Goal: Information Seeking & Learning: Learn about a topic

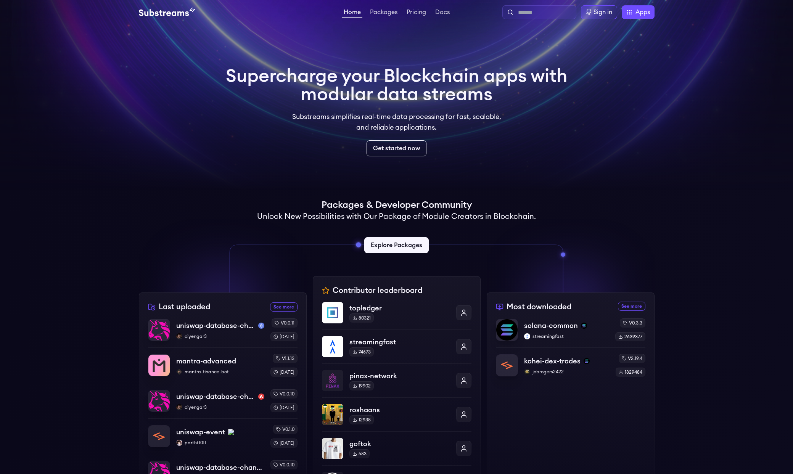
click at [536, 13] on input "text" at bounding box center [545, 12] width 55 height 9
click at [396, 243] on link "Explore Packages" at bounding box center [396, 245] width 67 height 17
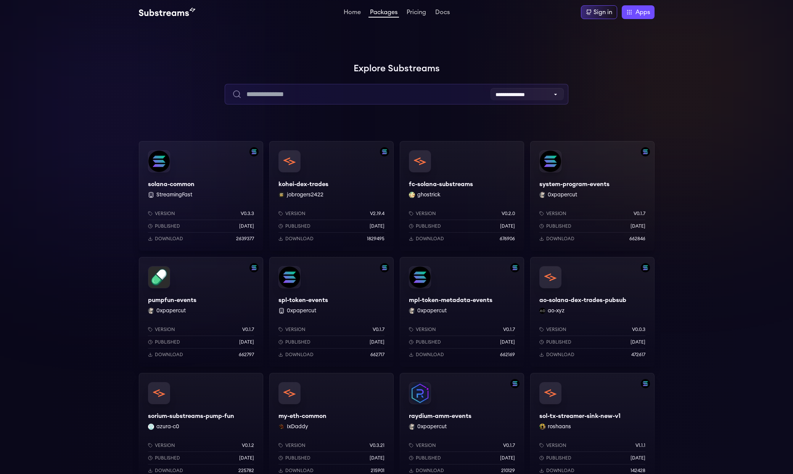
click at [379, 85] on input "text" at bounding box center [397, 94] width 344 height 21
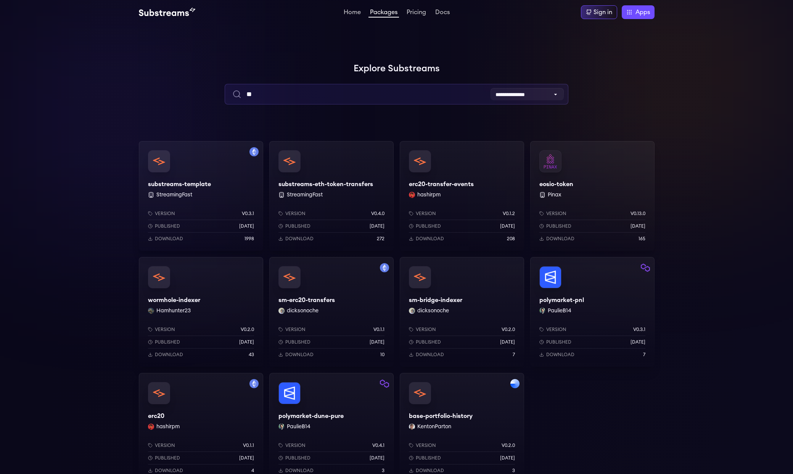
type input "*"
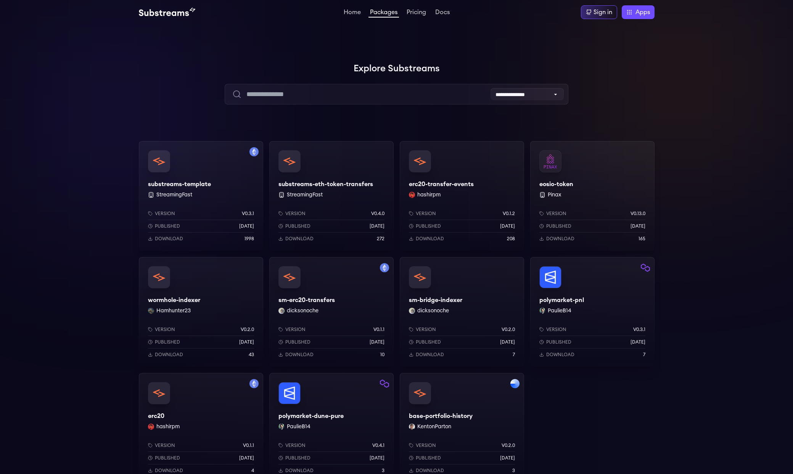
click at [206, 422] on div "erc20 hashirpm Version v0.1.1 Published 9 months ago Download 4" at bounding box center [201, 428] width 124 height 110
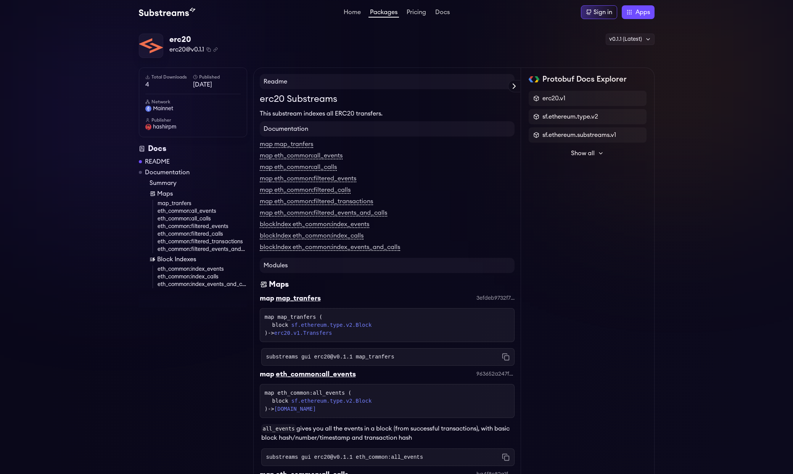
click at [384, 13] on link "Packages" at bounding box center [383, 13] width 31 height 8
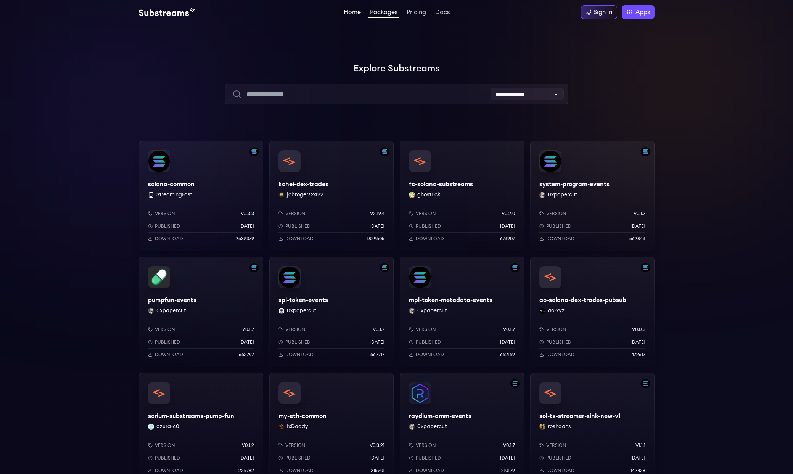
click at [347, 12] on link "Home" at bounding box center [352, 13] width 20 height 8
